Goal: Entertainment & Leisure: Consume media (video, audio)

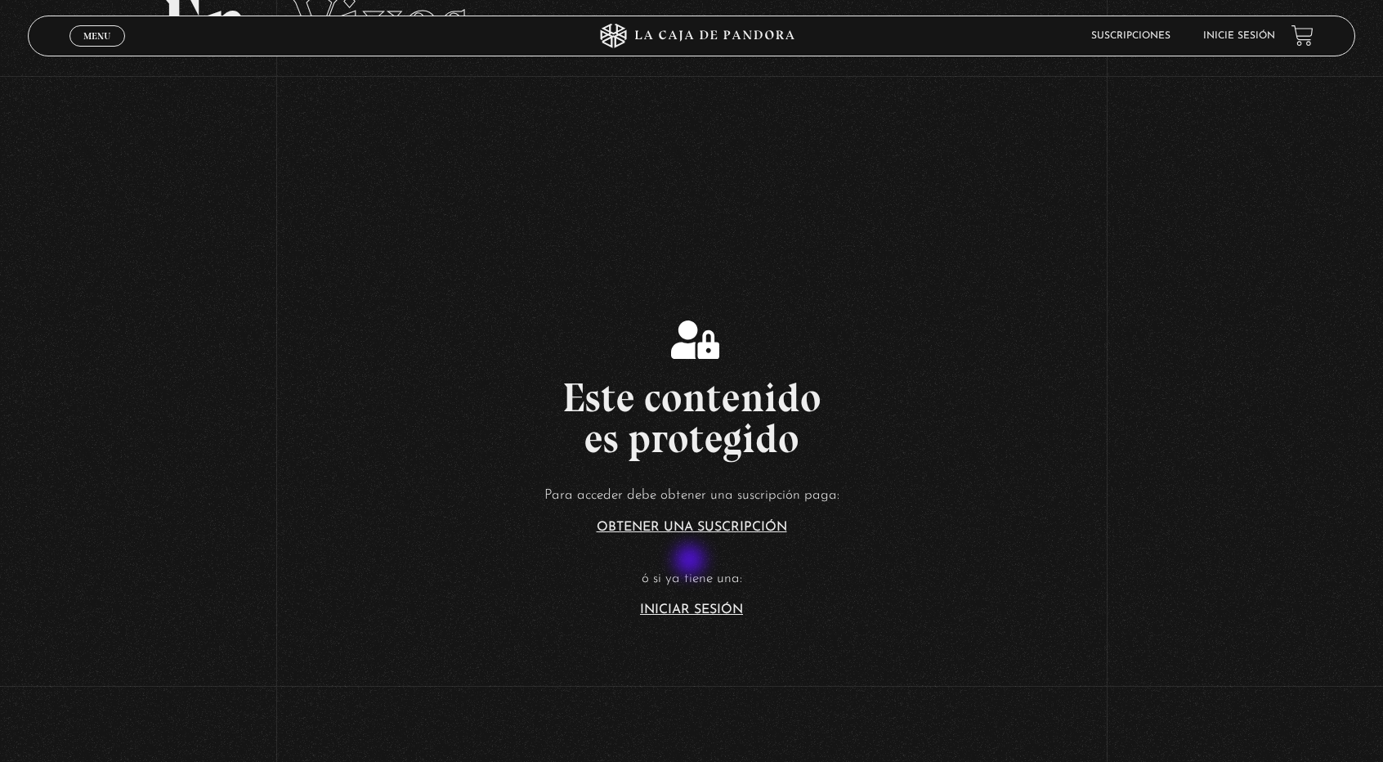
scroll to position [132, 0]
click at [692, 615] on link "Iniciar Sesión" at bounding box center [691, 608] width 103 height 13
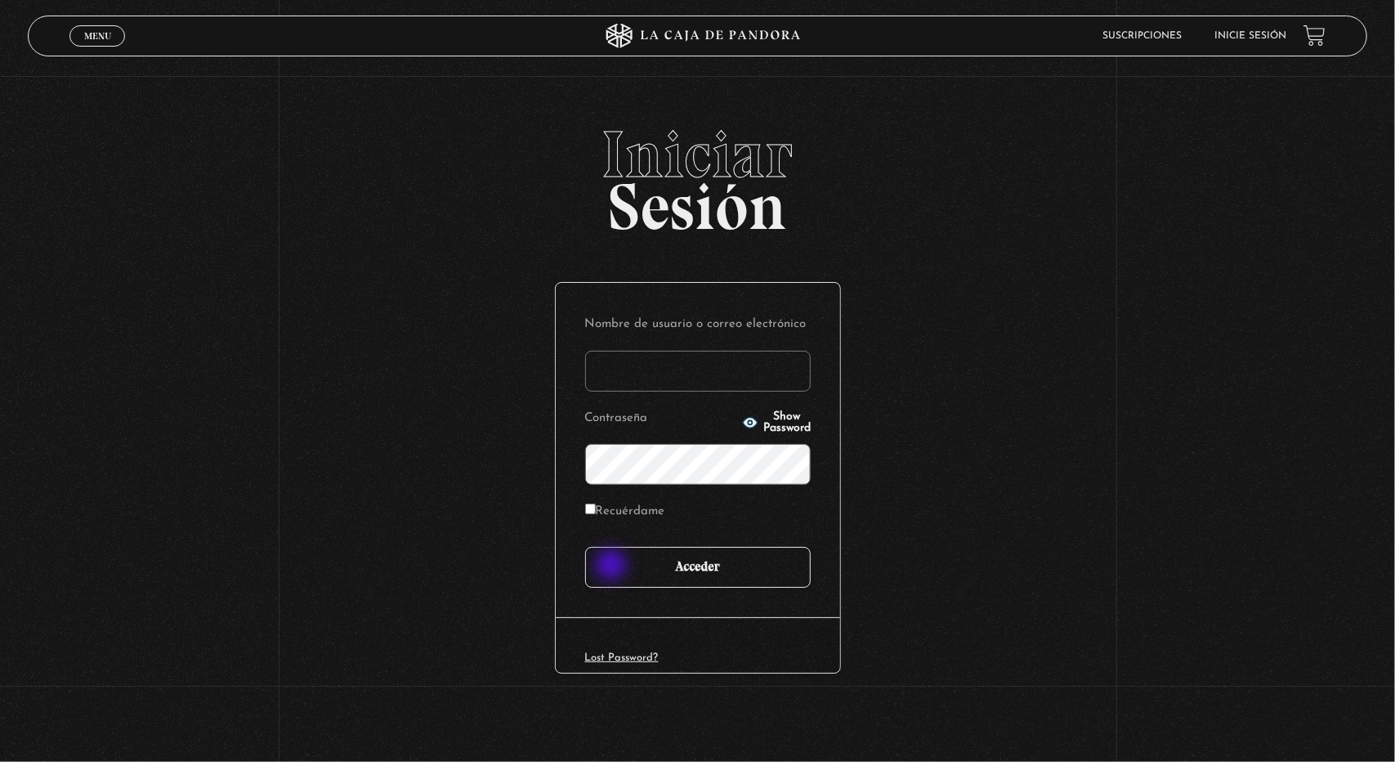
type input "[EMAIL_ADDRESS][DOMAIN_NAME]"
click at [613, 566] on input "Acceder" at bounding box center [698, 567] width 226 height 41
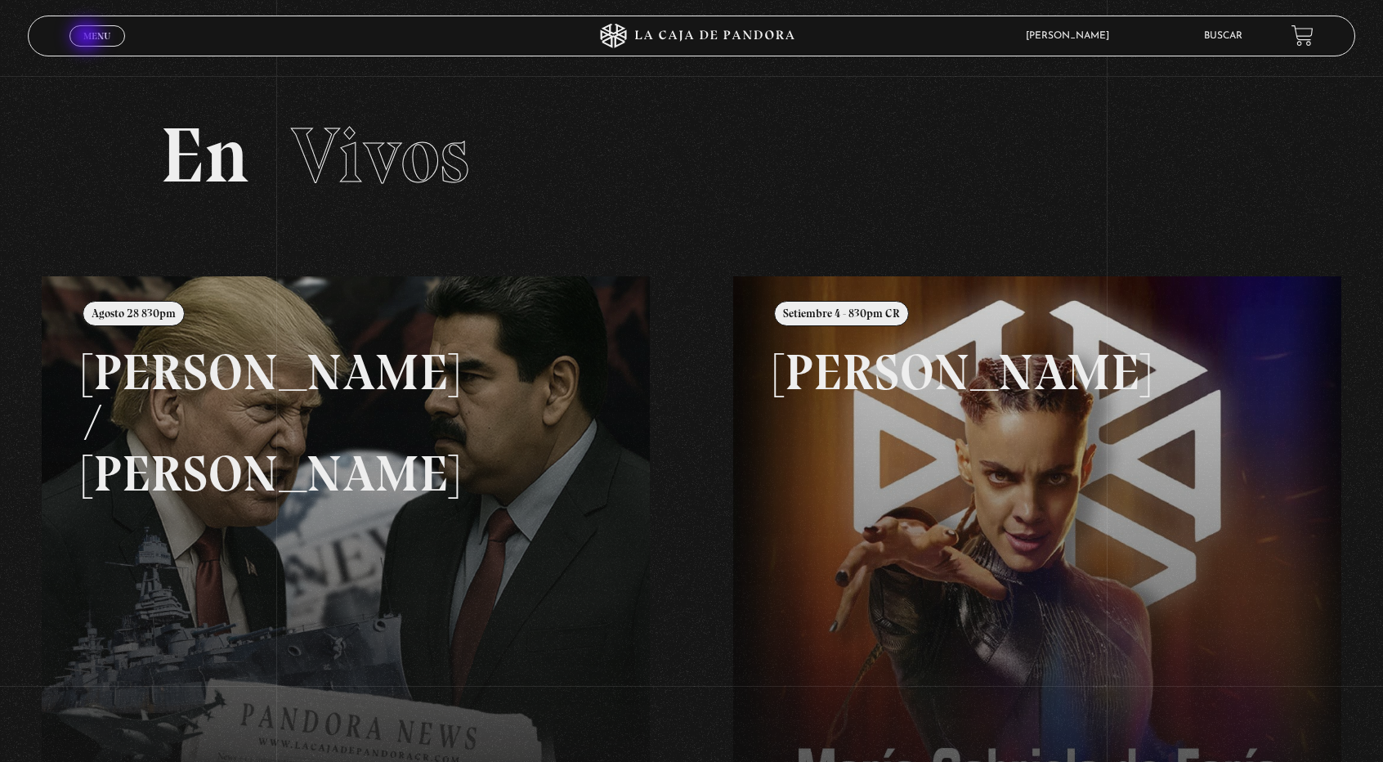
click at [88, 38] on span "Menu" at bounding box center [96, 36] width 27 height 10
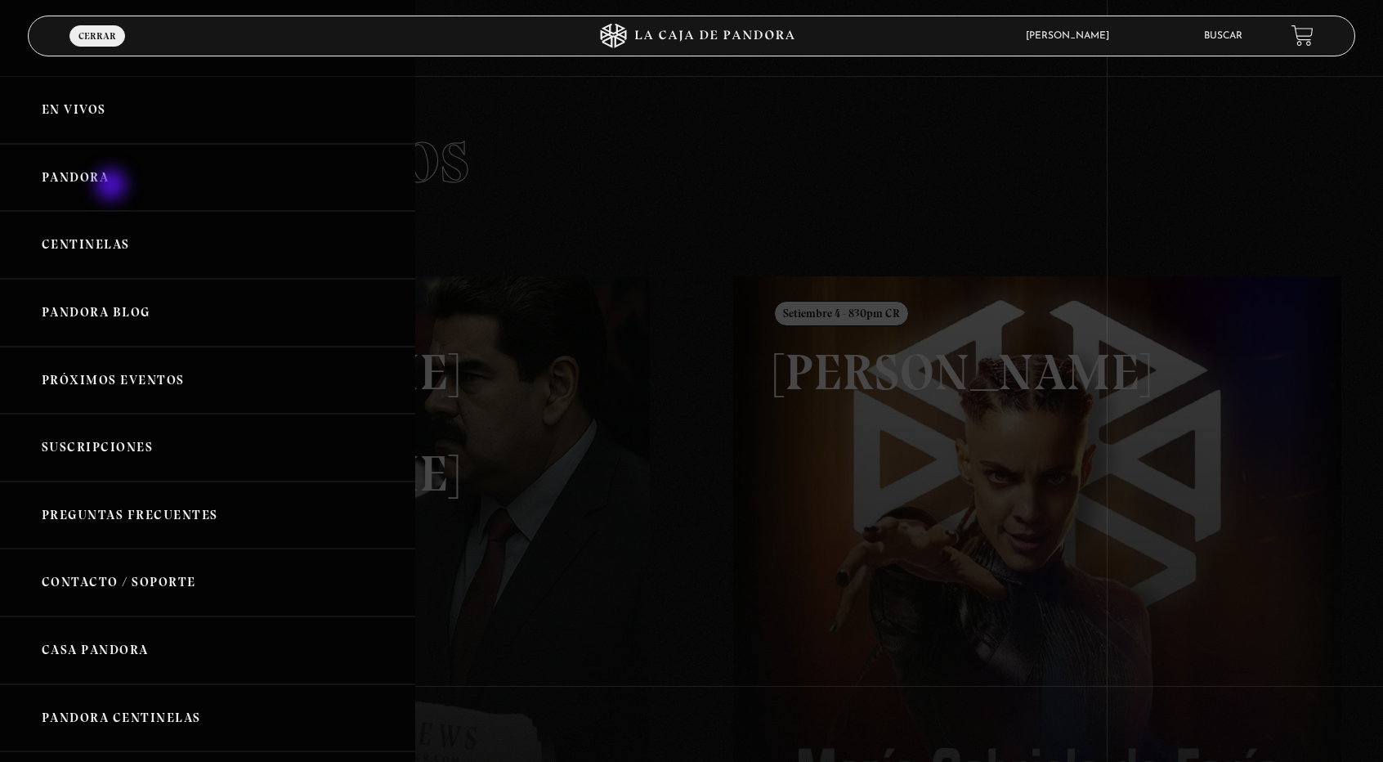
click at [113, 186] on link "Pandora" at bounding box center [207, 178] width 415 height 68
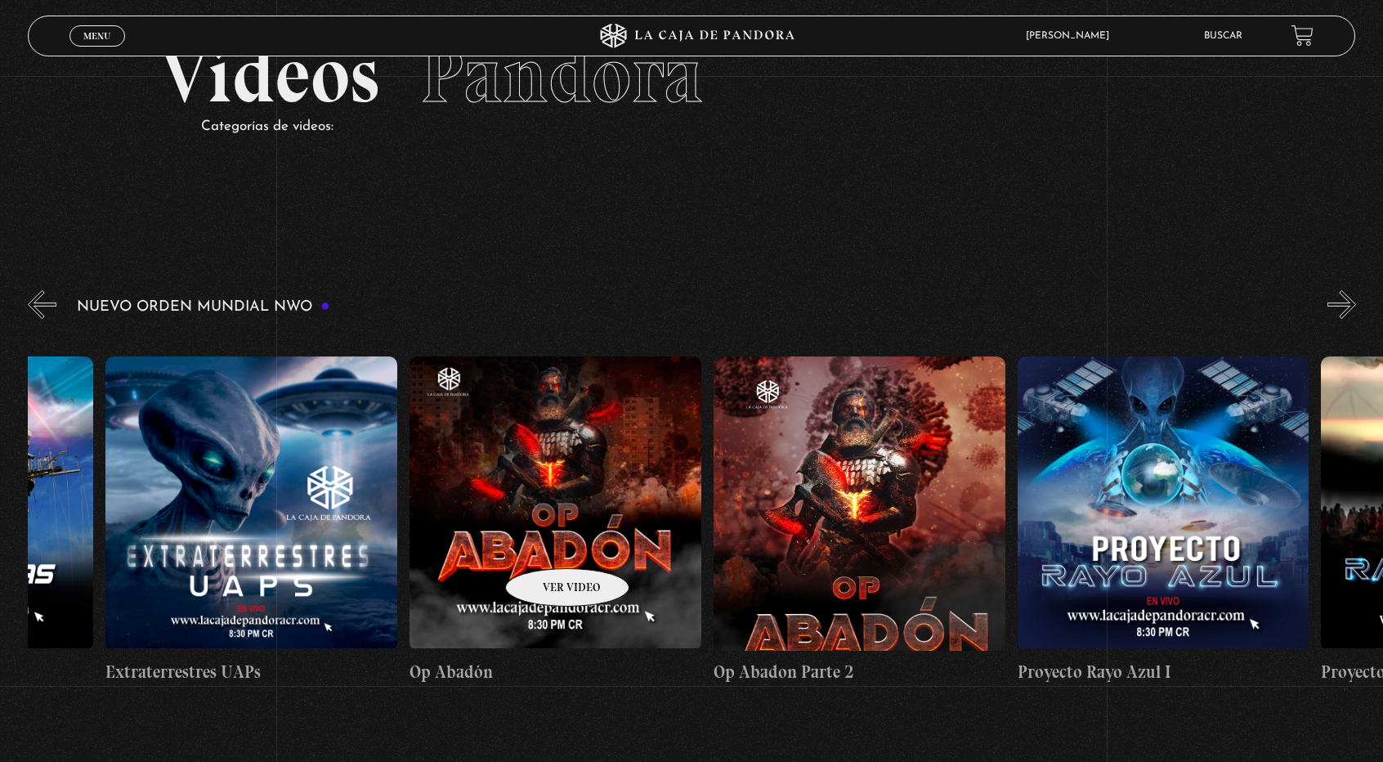
scroll to position [81, 0]
click at [638, 477] on figure at bounding box center [556, 503] width 292 height 294
